Goal: Task Accomplishment & Management: Manage account settings

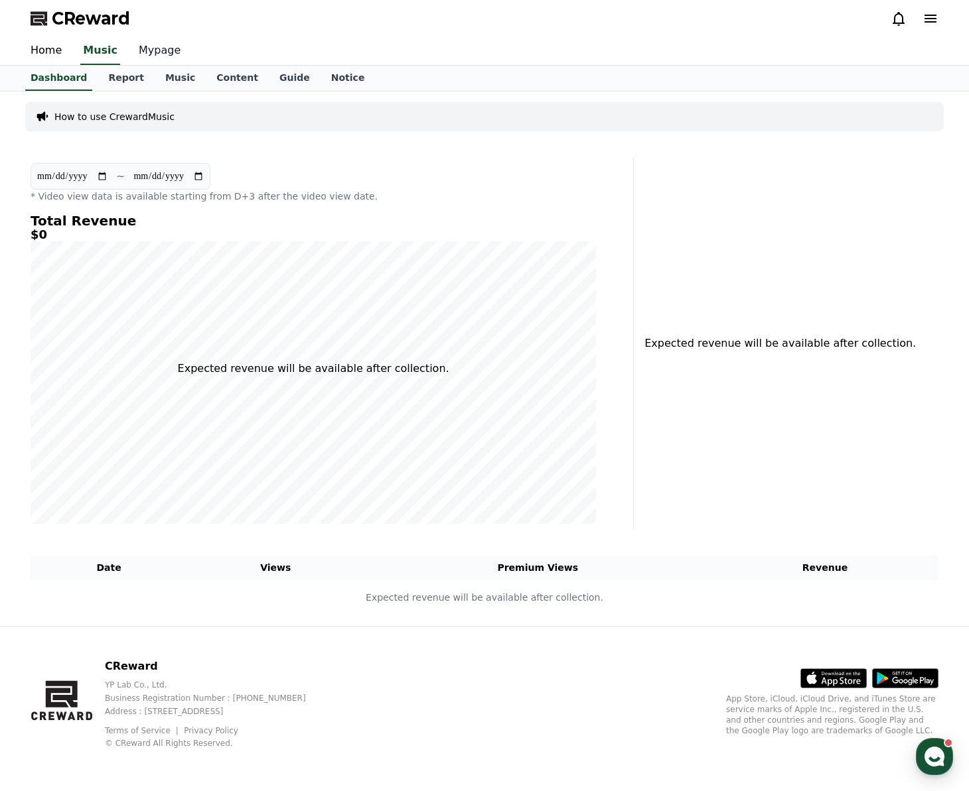
click at [147, 48] on link "Mypage" at bounding box center [159, 51] width 63 height 28
select select "**********"
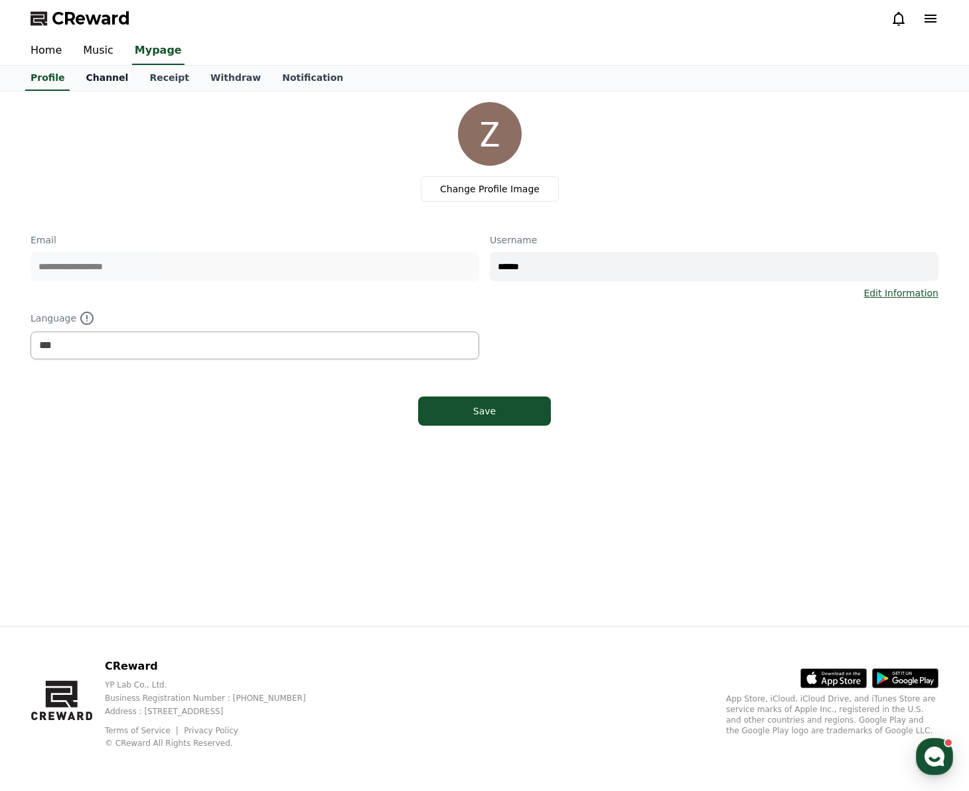
click at [100, 77] on link "Channel" at bounding box center [107, 78] width 64 height 25
